Goal: Transaction & Acquisition: Purchase product/service

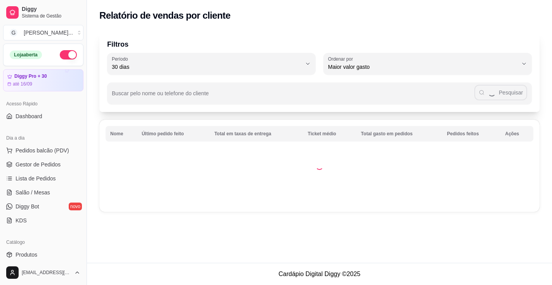
select select "30"
select select "HIGHEST_TOTAL_SPENT_WITH_ORDERS"
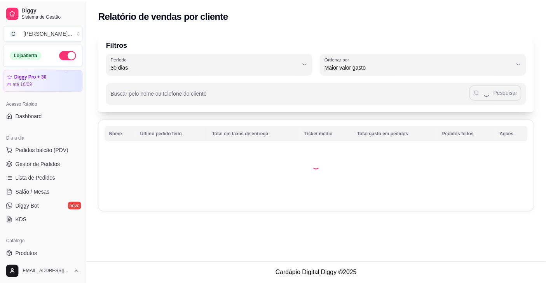
scroll to position [133, 0]
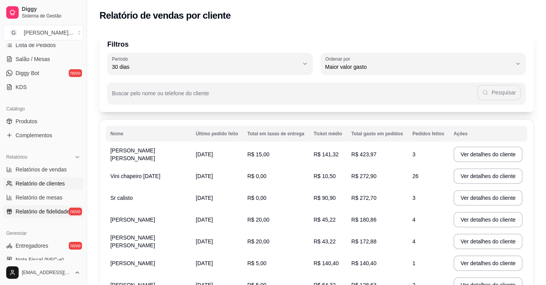
click at [35, 212] on span "Relatório de fidelidade" at bounding box center [43, 211] width 54 height 8
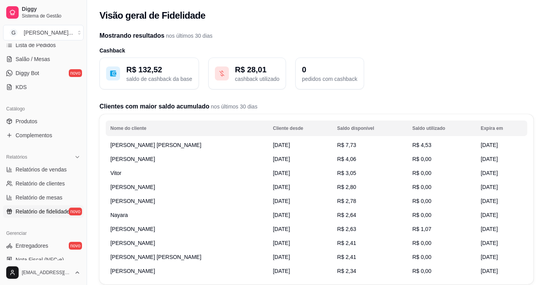
click at [146, 68] on p "R$ 132,52" at bounding box center [159, 69] width 66 height 11
click at [129, 71] on p "R$ 132,52" at bounding box center [159, 69] width 66 height 11
click at [110, 71] on icon at bounding box center [113, 74] width 6 height 6
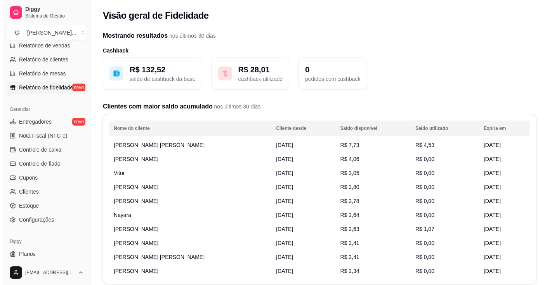
scroll to position [273, 0]
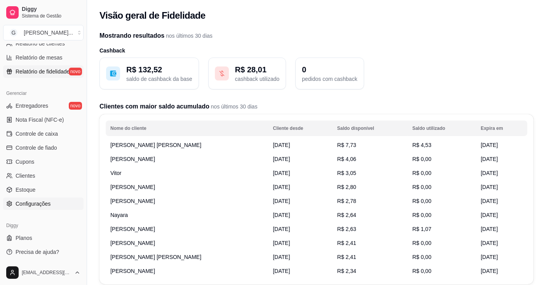
click at [29, 203] on span "Configurações" at bounding box center [33, 204] width 35 height 8
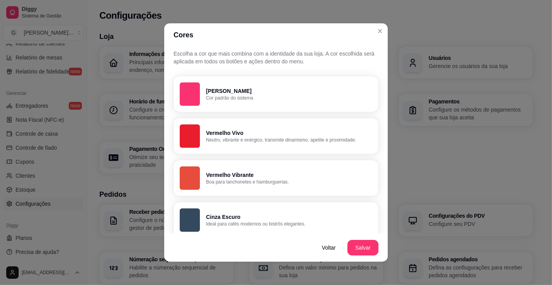
click at [251, 223] on p "Ideal para cafés modernos ou bistrôs elegantes." at bounding box center [289, 224] width 166 height 6
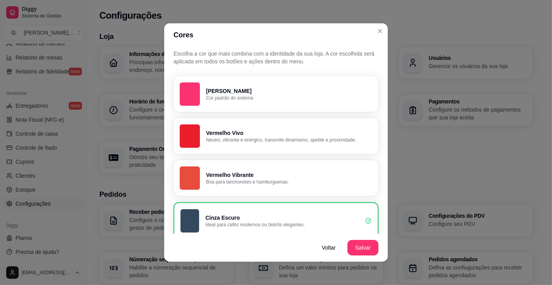
click at [357, 245] on button "Salvar" at bounding box center [363, 248] width 31 height 16
click at [254, 184] on p "Boa para lanchonetes e hamburguerias." at bounding box center [289, 182] width 166 height 6
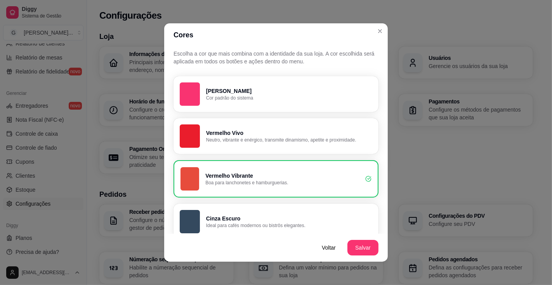
click at [359, 249] on button "Salvar" at bounding box center [363, 248] width 31 height 16
click at [378, 33] on h3 "Loja" at bounding box center [316, 36] width 434 height 11
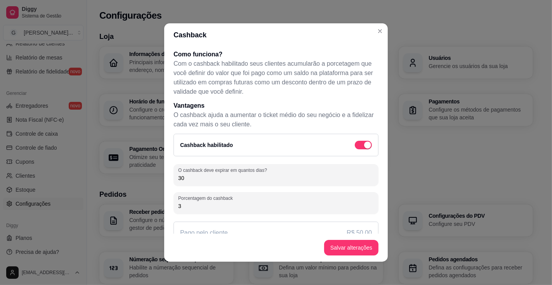
scroll to position [22, 0]
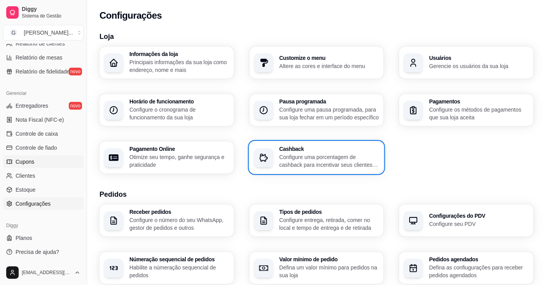
click at [34, 159] on link "Cupons" at bounding box center [43, 161] width 80 height 12
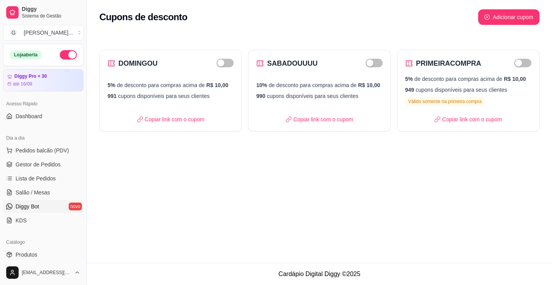
click at [40, 206] on link "Diggy Bot novo" at bounding box center [43, 206] width 80 height 12
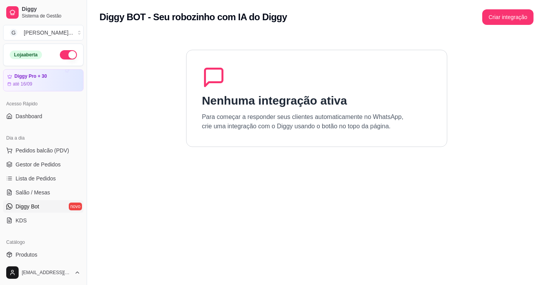
click at [515, 17] on button "Criar integração" at bounding box center [507, 17] width 51 height 16
click at [507, 18] on button "Criar integração" at bounding box center [507, 17] width 51 height 16
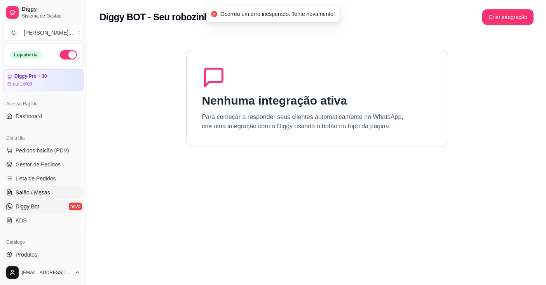
click at [33, 193] on span "Salão / Mesas" at bounding box center [33, 192] width 35 height 8
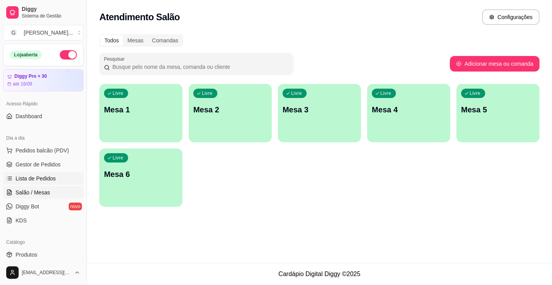
click at [32, 178] on span "Lista de Pedidos" at bounding box center [36, 178] width 40 height 8
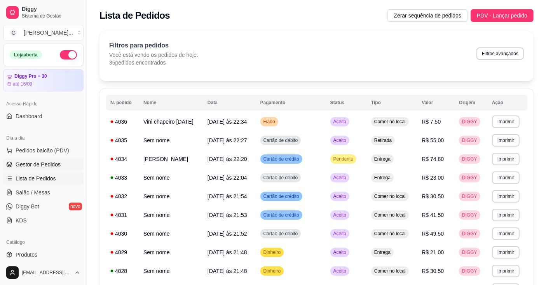
click at [34, 164] on span "Gestor de Pedidos" at bounding box center [38, 164] width 45 height 8
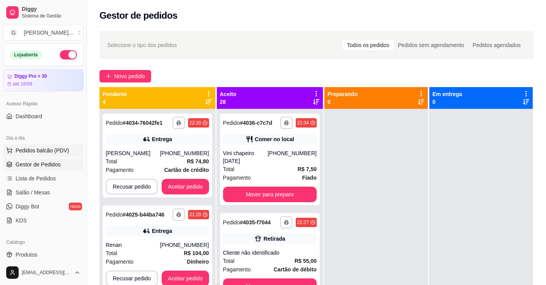
click at [33, 149] on span "Pedidos balcão (PDV)" at bounding box center [43, 150] width 54 height 8
click at [26, 115] on span "Dashboard" at bounding box center [29, 116] width 27 height 8
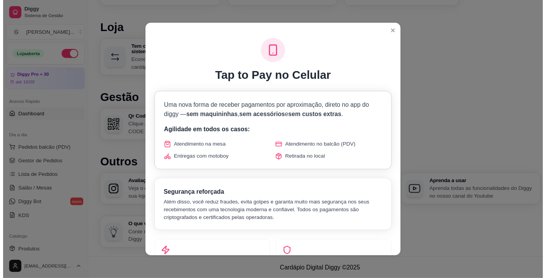
scroll to position [411, 0]
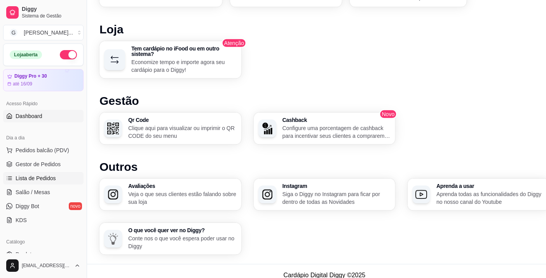
click at [45, 175] on span "Lista de Pedidos" at bounding box center [36, 178] width 40 height 8
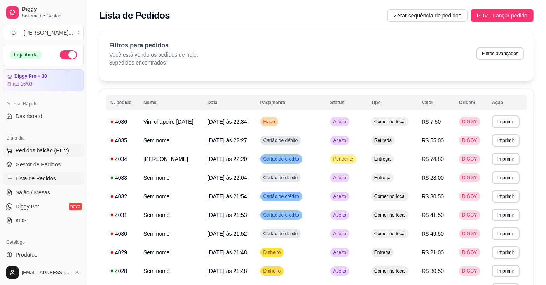
click at [59, 148] on span "Pedidos balcão (PDV)" at bounding box center [43, 150] width 54 height 8
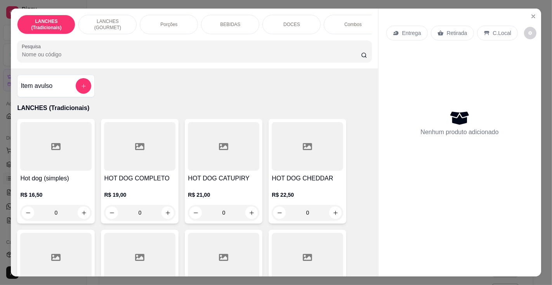
click at [233, 21] on p "BEBIDAS" at bounding box center [230, 24] width 20 height 6
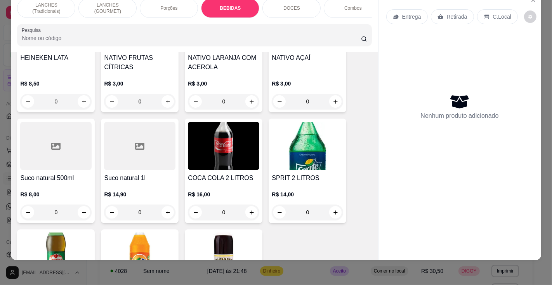
scroll to position [2650, 0]
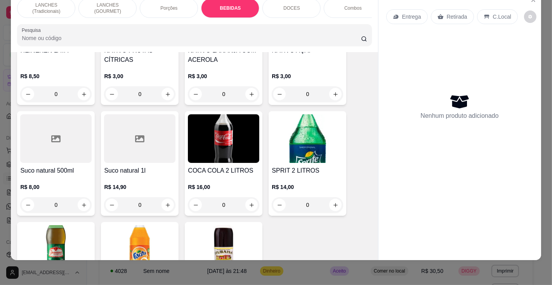
click at [249, 202] on icon "increase-product-quantity" at bounding box center [252, 205] width 6 height 6
type input "1"
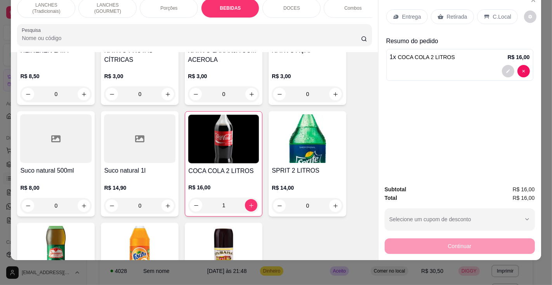
click at [494, 13] on p "C.Local" at bounding box center [502, 17] width 18 height 8
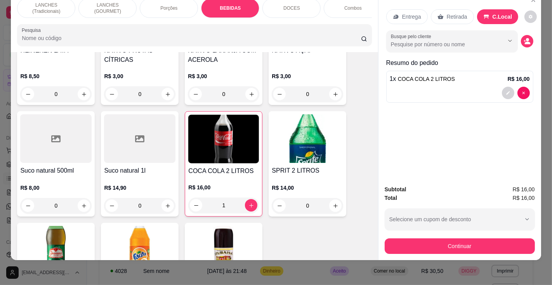
click at [451, 13] on p "Retirada" at bounding box center [457, 17] width 21 height 8
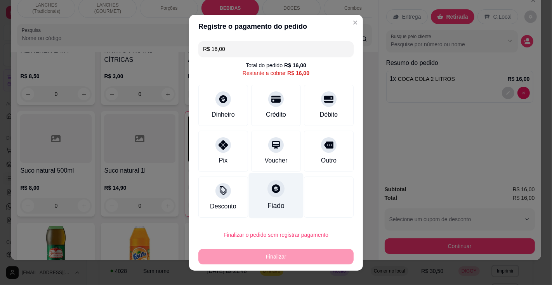
click at [270, 196] on div at bounding box center [276, 188] width 17 height 17
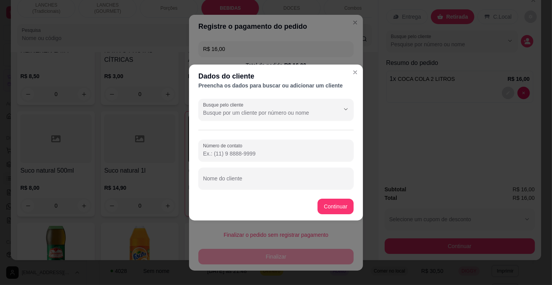
click at [253, 111] on input "Busque pelo cliente" at bounding box center [265, 113] width 124 height 8
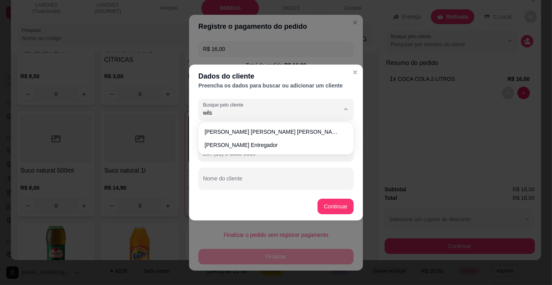
click at [241, 145] on span "[PERSON_NAME] entregador" at bounding box center [272, 145] width 135 height 8
type input "[PERSON_NAME] entregador"
type input "[PHONE_NUMBER]"
type input "[PERSON_NAME] entregador"
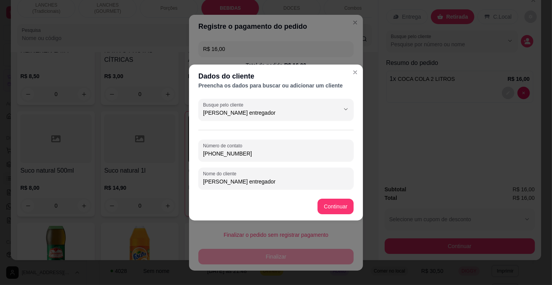
type input "[PERSON_NAME] entregador"
click at [338, 204] on div "R$ 16,00 Total do pedido R$ 16,00 Restante a cobrar R$ 16,00 Dinheiro Crédito D…" at bounding box center [276, 129] width 174 height 183
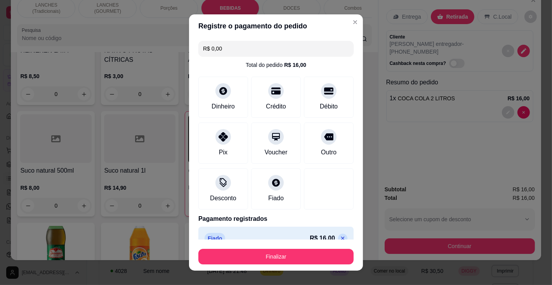
type input "R$ 0,00"
click at [293, 254] on button "Finalizar" at bounding box center [275, 257] width 155 height 16
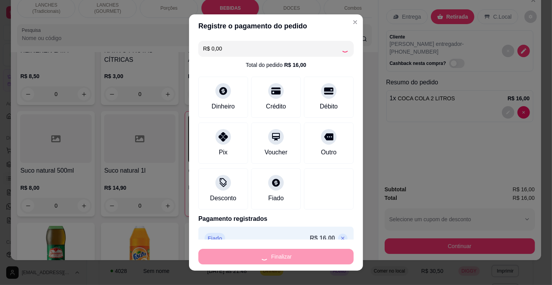
type input "0"
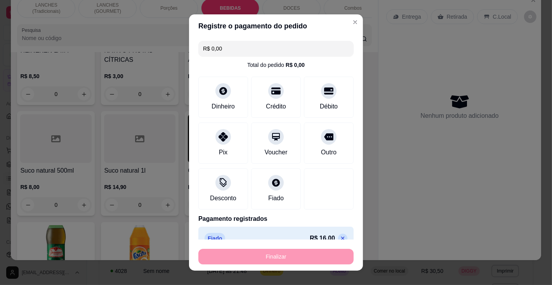
type input "-R$ 16,00"
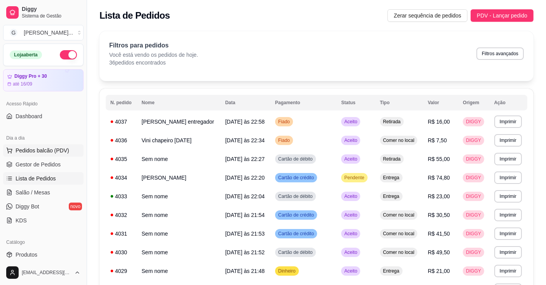
click at [58, 151] on span "Pedidos balcão (PDV)" at bounding box center [43, 150] width 54 height 8
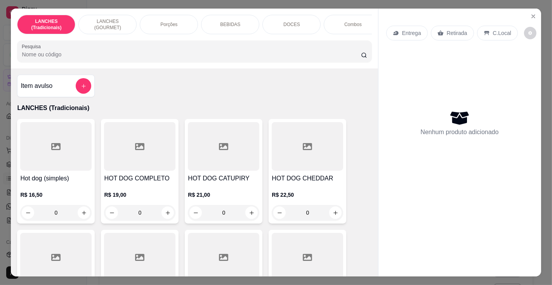
click at [86, 56] on input "Pesquisa" at bounding box center [191, 54] width 339 height 8
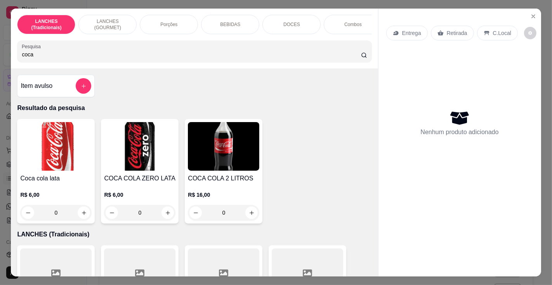
type input "coca"
click at [250, 215] on icon "increase-product-quantity" at bounding box center [252, 213] width 4 height 4
type input "1"
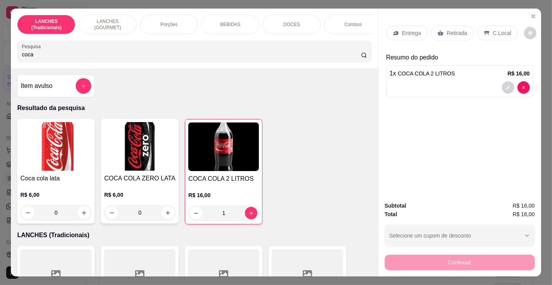
click at [179, 56] on input "coca" at bounding box center [191, 54] width 339 height 8
type input "c"
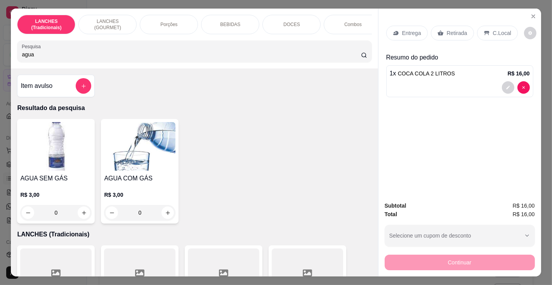
type input "agua"
click at [59, 183] on h4 "AGUA SEM GÁS" at bounding box center [55, 178] width 71 height 9
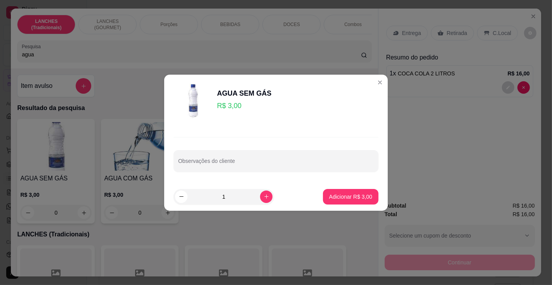
click at [333, 195] on p "Adicionar R$ 3,00" at bounding box center [350, 197] width 43 height 8
type input "1"
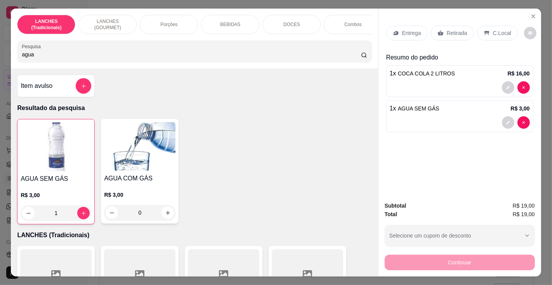
click at [133, 56] on input "agua" at bounding box center [191, 54] width 339 height 8
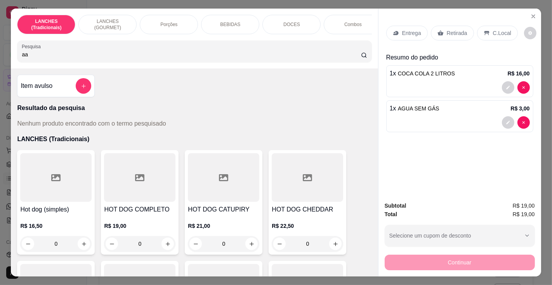
type input "a"
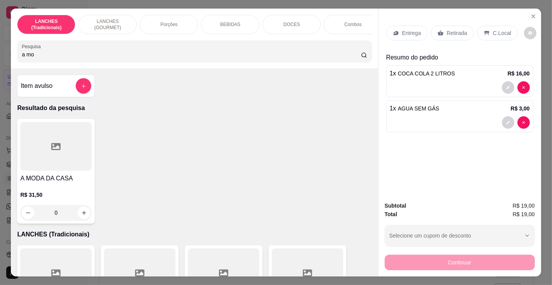
type input "a mo"
click at [40, 171] on div at bounding box center [55, 146] width 71 height 49
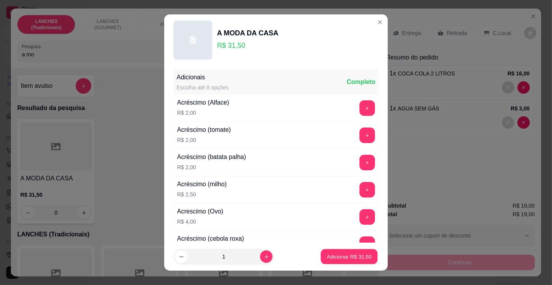
click at [327, 255] on p "Adicionar R$ 31,50" at bounding box center [349, 256] width 45 height 7
type input "1"
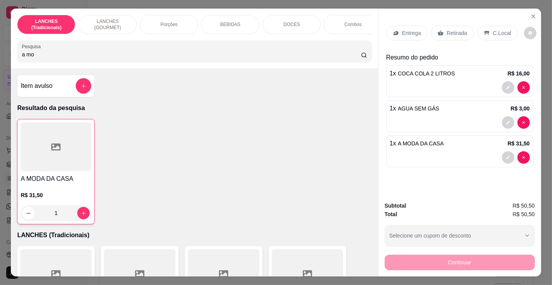
click at [117, 55] on input "a mo" at bounding box center [191, 54] width 339 height 8
type input "a"
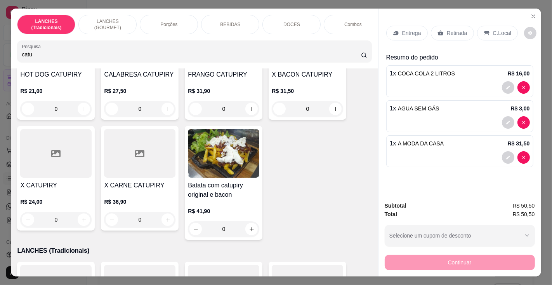
scroll to position [102, 0]
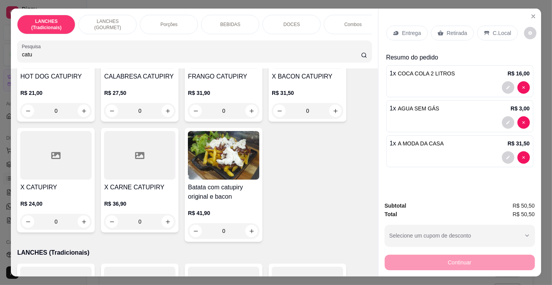
type input "catu"
click at [53, 188] on h4 "X CATUPIRY" at bounding box center [55, 187] width 71 height 9
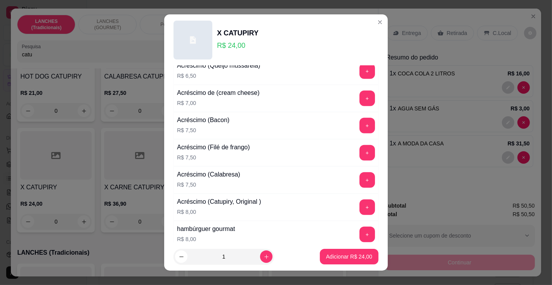
scroll to position [425, 0]
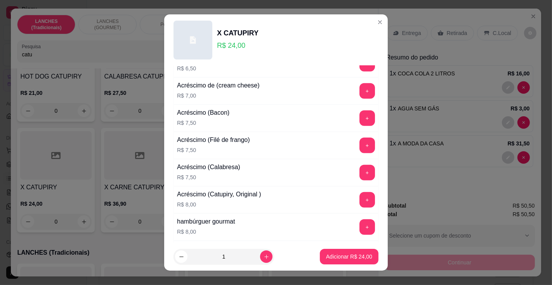
click at [360, 193] on button "+" at bounding box center [368, 200] width 16 height 16
click at [344, 259] on p "Adicionar R$ 32,00" at bounding box center [349, 256] width 45 height 7
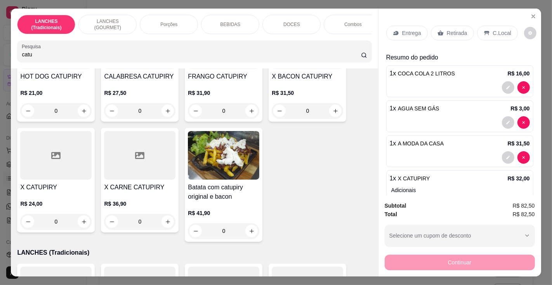
click at [495, 29] on p "C.Local" at bounding box center [502, 33] width 18 height 8
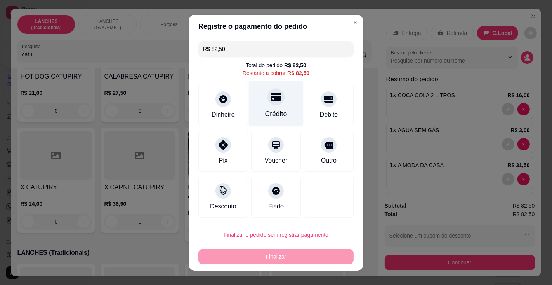
click at [275, 106] on div "Crédito" at bounding box center [276, 103] width 55 height 45
type input "R$ 0,00"
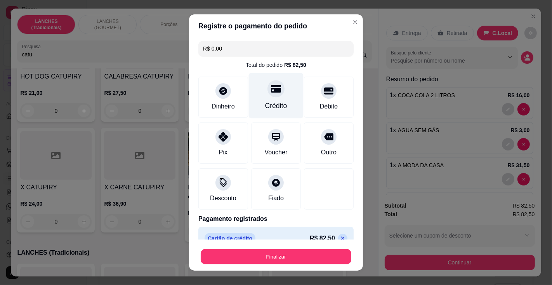
click at [275, 255] on button "Finalizar" at bounding box center [276, 256] width 151 height 15
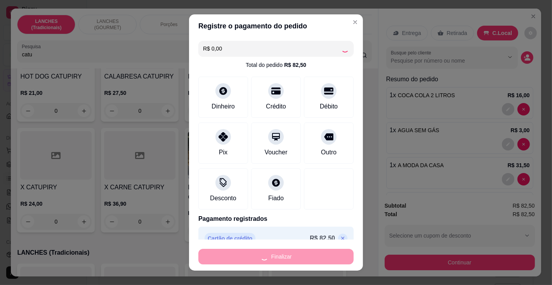
type input "0"
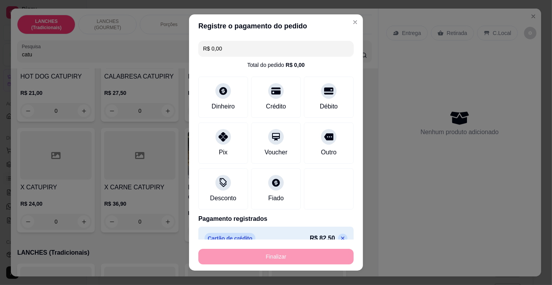
type input "-R$ 82,50"
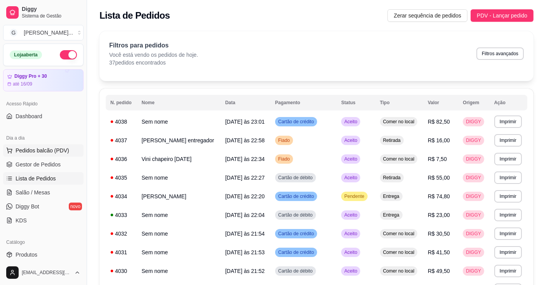
click at [54, 153] on span "Pedidos balcão (PDV)" at bounding box center [43, 150] width 54 height 8
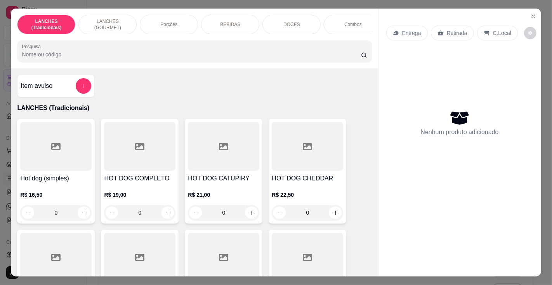
click at [124, 57] on input "Pesquisa" at bounding box center [191, 54] width 339 height 8
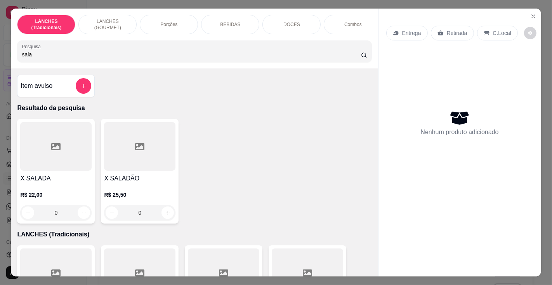
type input "sala"
click at [56, 187] on div "R$ 22,00 0" at bounding box center [55, 201] width 71 height 37
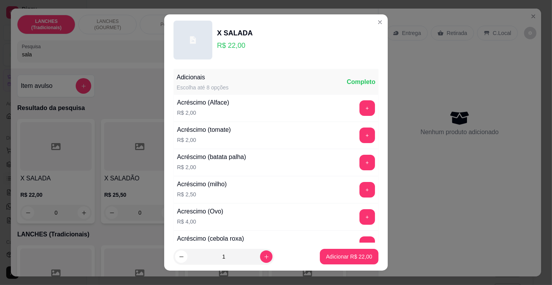
click at [332, 254] on p "Adicionar R$ 22,00" at bounding box center [349, 256] width 46 height 8
type input "1"
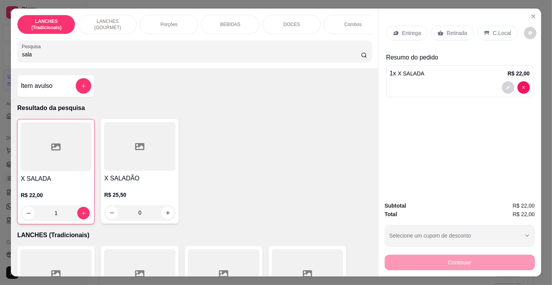
click at [122, 55] on input "sala" at bounding box center [191, 54] width 339 height 8
type input "s"
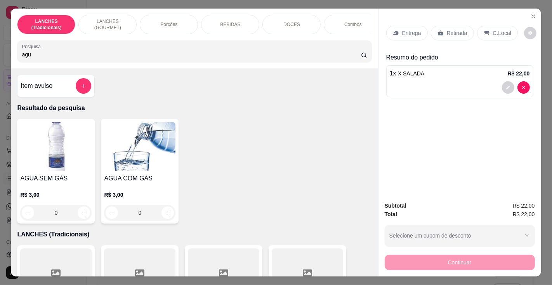
type input "agu"
click at [132, 171] on img at bounding box center [139, 146] width 71 height 49
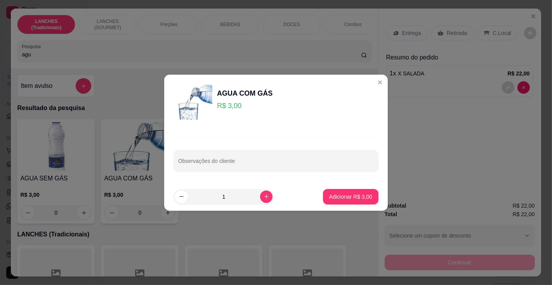
click at [53, 182] on h4 "AGUA SEM GÁS" at bounding box center [55, 178] width 71 height 9
click at [345, 199] on p "Adicionar R$ 3,00" at bounding box center [350, 197] width 43 height 8
type input "1"
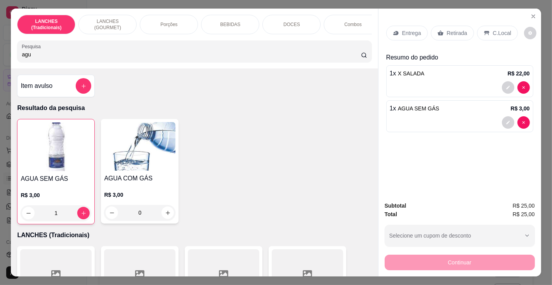
click at [493, 29] on p "C.Local" at bounding box center [502, 33] width 18 height 8
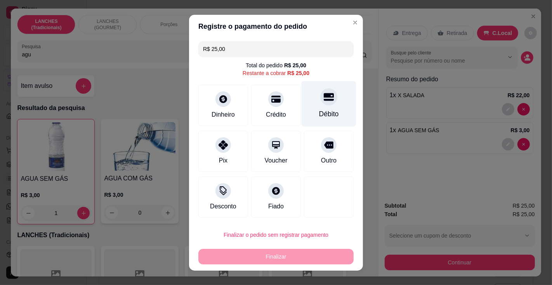
click at [317, 107] on div "Débito" at bounding box center [329, 103] width 55 height 45
type input "R$ 0,00"
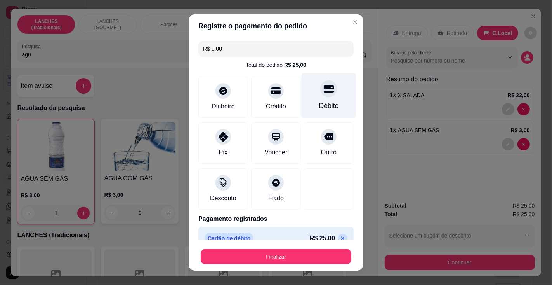
click at [273, 258] on button "Finalizar" at bounding box center [276, 256] width 151 height 15
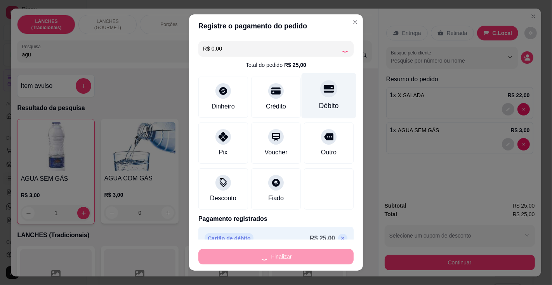
type input "0"
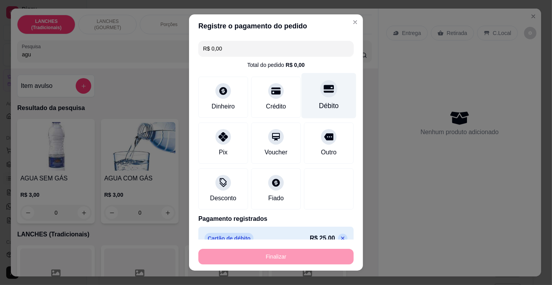
type input "-R$ 25,00"
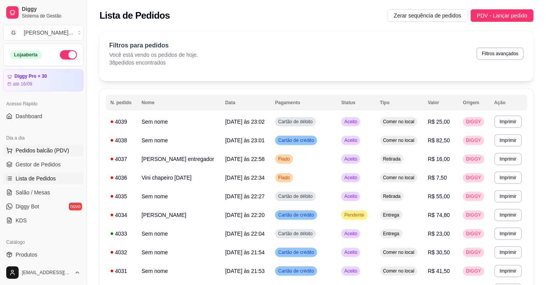
click at [59, 149] on span "Pedidos balcão (PDV)" at bounding box center [43, 150] width 54 height 8
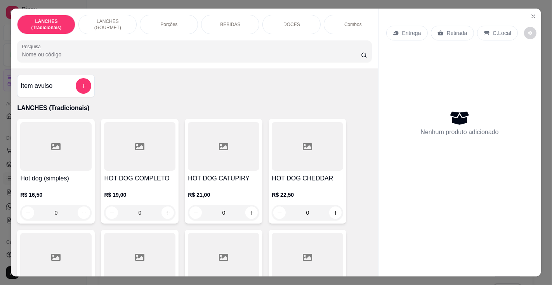
click at [106, 56] on input "Pesquisa" at bounding box center [191, 54] width 339 height 8
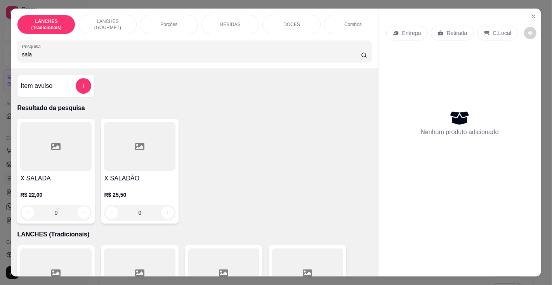
type input "sala"
click at [130, 171] on div at bounding box center [139, 146] width 71 height 49
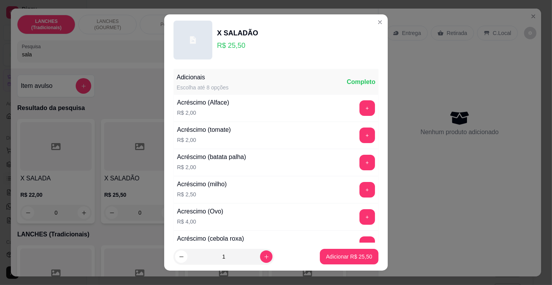
click at [327, 254] on p "Adicionar R$ 25,50" at bounding box center [349, 256] width 46 height 8
type input "1"
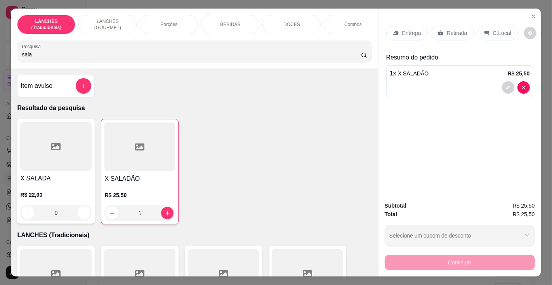
click at [493, 31] on p "C.Local" at bounding box center [502, 33] width 18 height 8
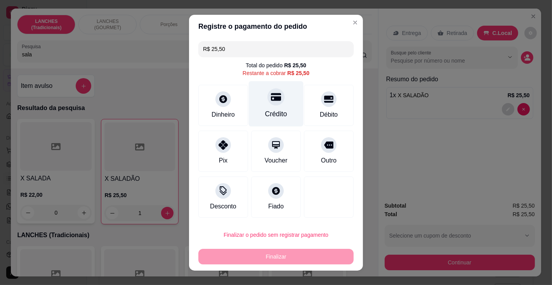
click at [268, 105] on div at bounding box center [276, 96] width 17 height 17
type input "R$ 0,00"
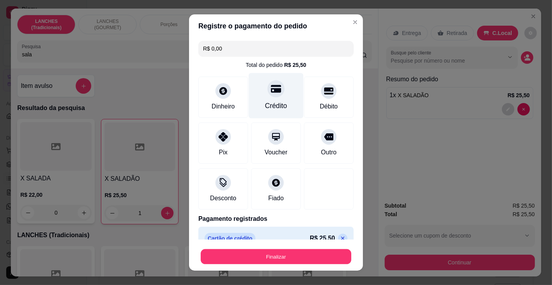
click at [284, 255] on button "Finalizar" at bounding box center [276, 256] width 151 height 15
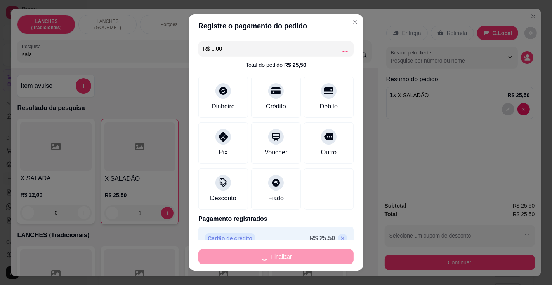
type input "0"
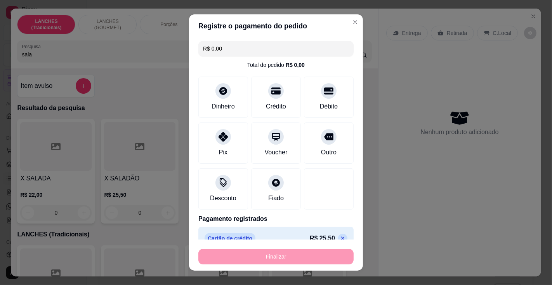
type input "-R$ 25,50"
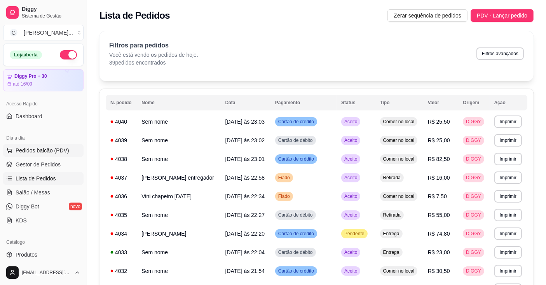
click at [55, 147] on span "Pedidos balcão (PDV)" at bounding box center [43, 150] width 54 height 8
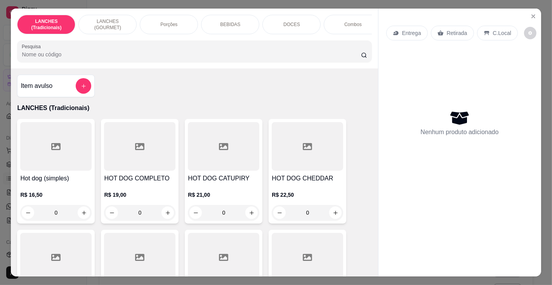
click at [126, 56] on input "Pesquisa" at bounding box center [191, 54] width 339 height 8
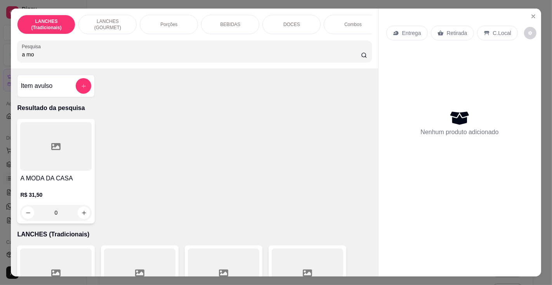
type input "a mo"
click at [47, 175] on div "A MODA DA CASA R$ 31,50 0" at bounding box center [56, 171] width 78 height 104
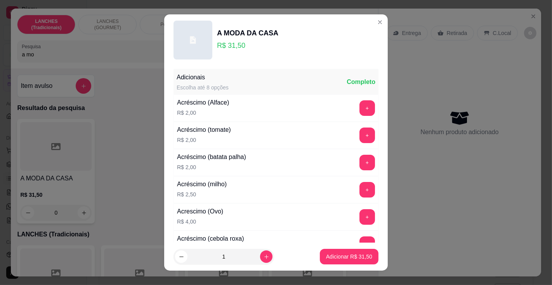
click at [339, 255] on p "Adicionar R$ 31,50" at bounding box center [349, 256] width 46 height 8
type input "1"
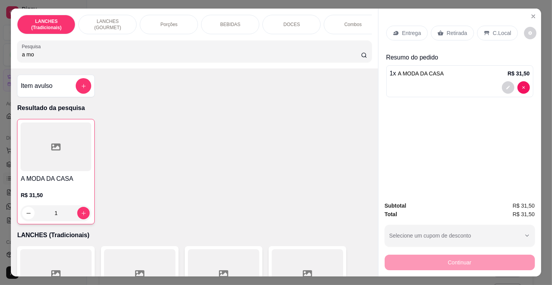
click at [494, 29] on p "C.Local" at bounding box center [502, 33] width 18 height 8
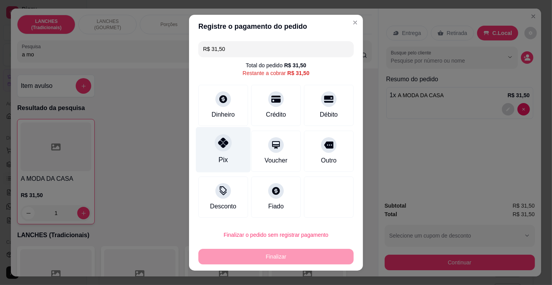
click at [218, 151] on div at bounding box center [223, 142] width 17 height 17
type input "R$ 0,00"
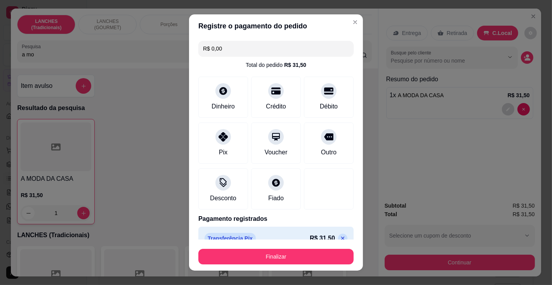
click at [219, 138] on icon at bounding box center [223, 136] width 9 height 9
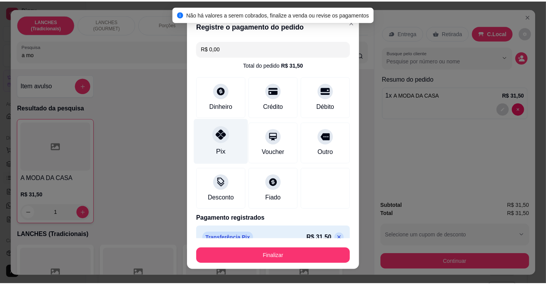
scroll to position [12, 0]
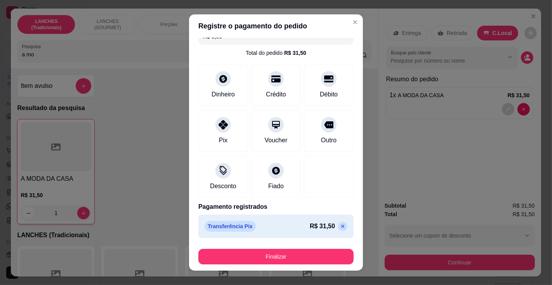
click at [291, 252] on button "Finalizar" at bounding box center [275, 257] width 155 height 16
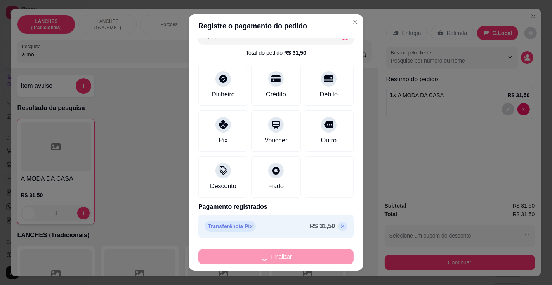
type input "0"
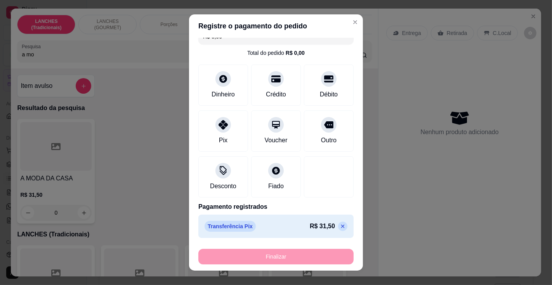
type input "-R$ 31,50"
